Goal: Browse casually: Explore the website without a specific task or goal

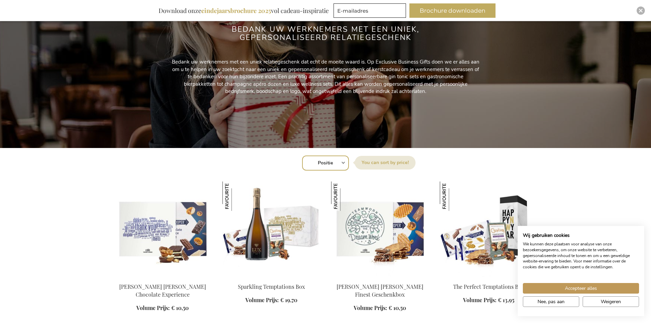
scroll to position [137, 0]
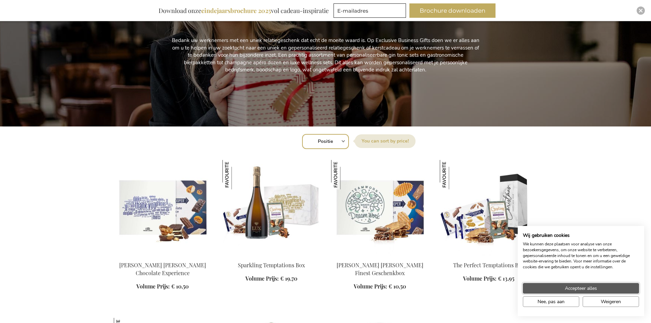
click at [599, 288] on button "Accepteer alles" at bounding box center [581, 288] width 116 height 11
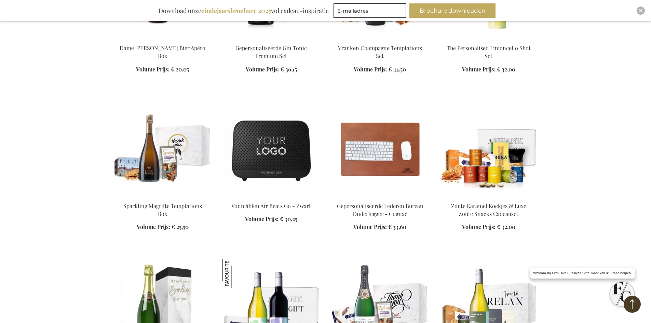
scroll to position [684, 0]
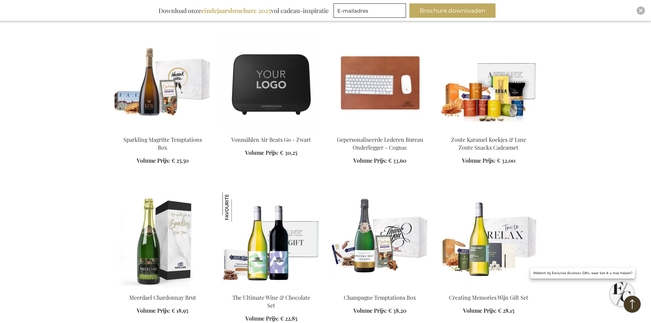
scroll to position [752, 0]
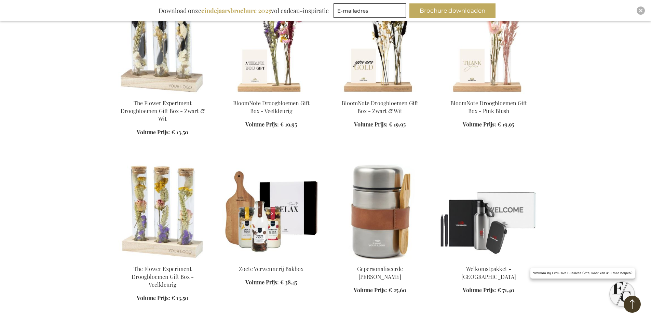
scroll to position [2222, 0]
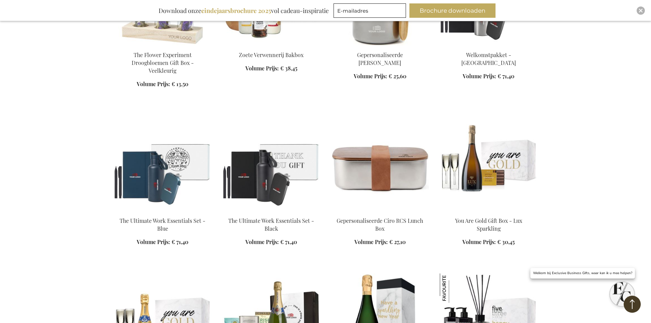
scroll to position [2427, 0]
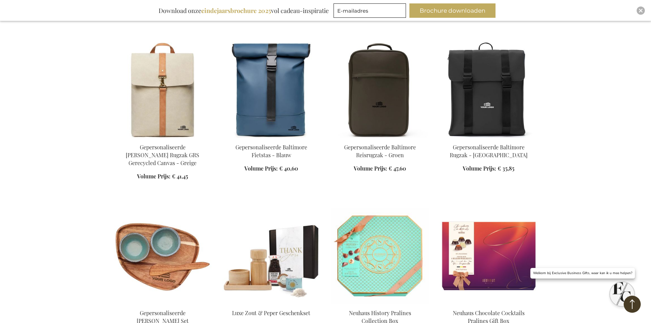
scroll to position [3145, 0]
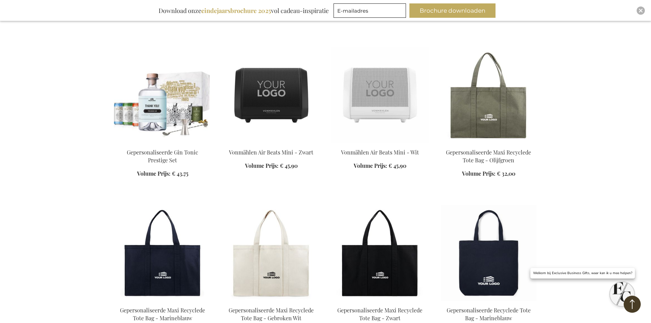
scroll to position [4307, 0]
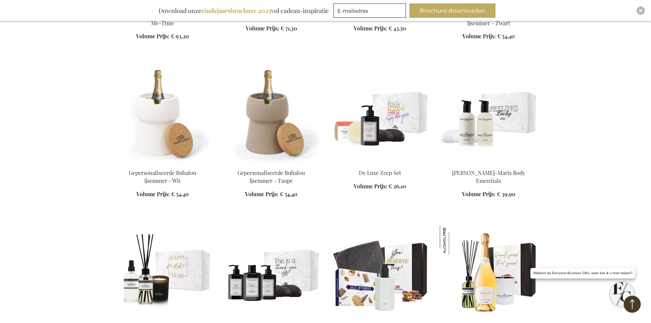
scroll to position [5024, 0]
